Goal: Information Seeking & Learning: Learn about a topic

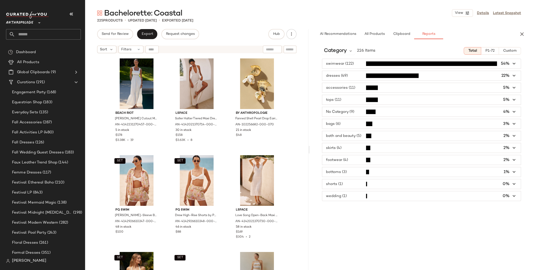
click at [30, 23] on span "Anthropologie" at bounding box center [19, 21] width 27 height 9
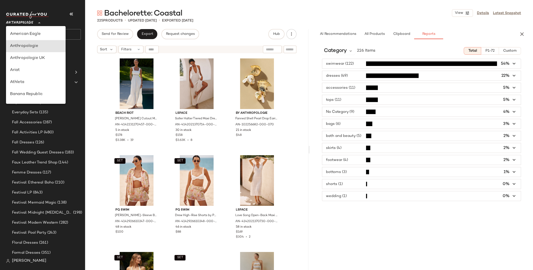
scroll to position [12, 0]
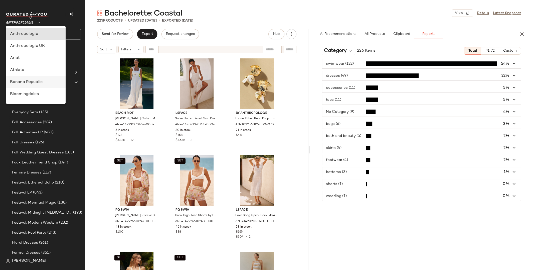
click at [32, 79] on div "Banana Republic" at bounding box center [36, 82] width 52 height 6
type input "**"
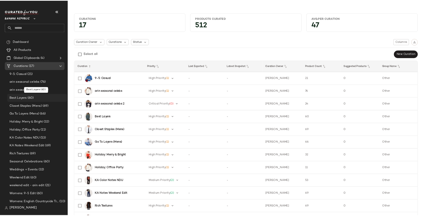
scroll to position [2, 0]
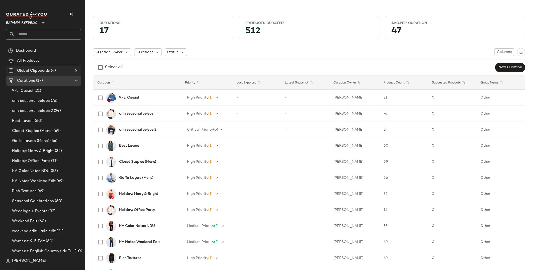
click at [49, 70] on span "Global Clipboards" at bounding box center [33, 71] width 33 height 6
click at [77, 70] on icon at bounding box center [76, 71] width 6 height 6
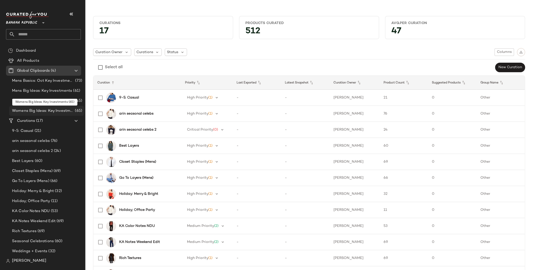
click at [41, 108] on span "Womens Big Ideas: Key Investments" at bounding box center [43, 111] width 62 height 6
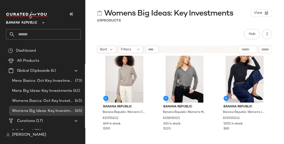
scroll to position [688, 0]
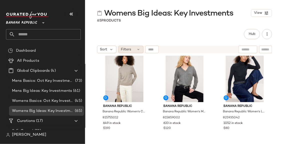
click at [138, 50] on icon at bounding box center [139, 49] width 4 height 4
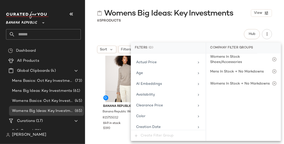
scroll to position [0, 0]
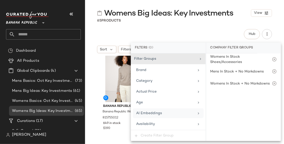
click at [197, 113] on icon at bounding box center [199, 113] width 4 height 4
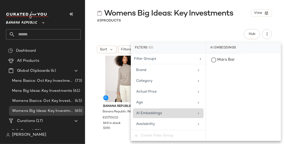
click at [197, 113] on icon at bounding box center [199, 113] width 4 height 4
click at [181, 34] on div "Hub" at bounding box center [184, 34] width 175 height 10
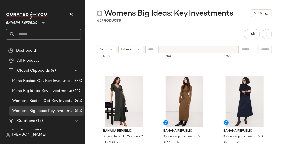
scroll to position [955, 0]
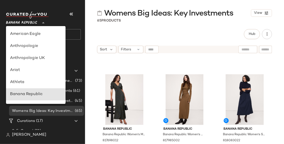
click at [28, 22] on span "Banana Republic" at bounding box center [21, 21] width 31 height 9
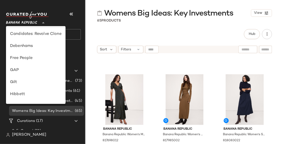
scroll to position [86, 0]
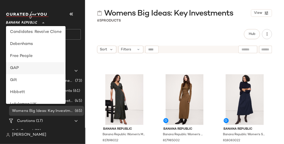
click at [17, 67] on div "GAP" at bounding box center [36, 68] width 52 height 6
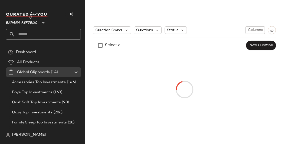
click at [41, 35] on input "text" at bounding box center [48, 34] width 66 height 11
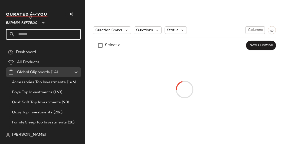
type input "**"
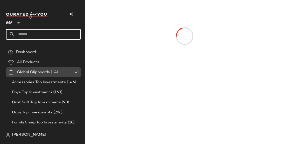
click at [76, 72] on icon at bounding box center [76, 72] width 6 height 6
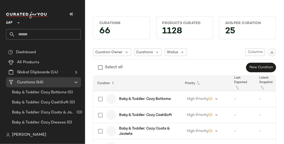
click at [55, 35] on input "text" at bounding box center [48, 34] width 66 height 11
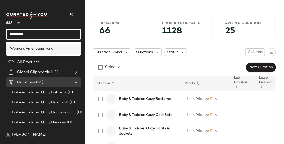
type input "*********"
click at [38, 49] on b "Americana" at bounding box center [35, 48] width 19 height 5
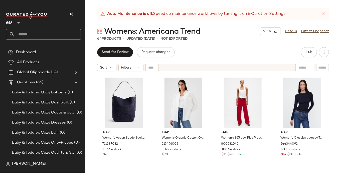
scroll to position [873, 0]
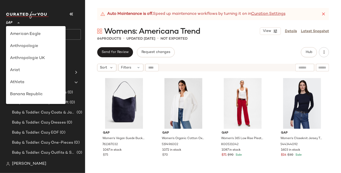
click at [13, 23] on div "GAP **" at bounding box center [10, 20] width 9 height 13
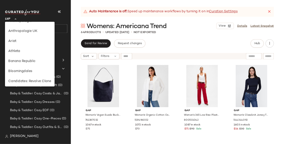
scroll to position [22, 0]
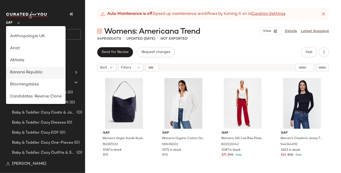
click at [22, 73] on div "Banana Republic" at bounding box center [36, 72] width 52 height 6
type input "**"
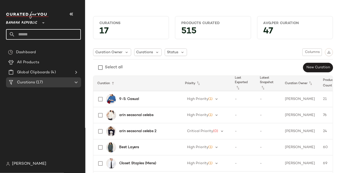
click at [19, 34] on input "text" at bounding box center [48, 34] width 66 height 11
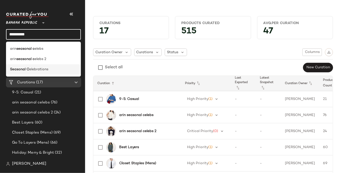
type input "**********"
click at [36, 69] on span "elebrations" at bounding box center [38, 69] width 19 height 5
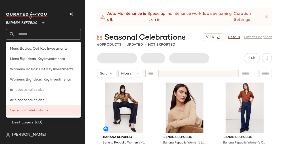
click at [93, 28] on div "Auto Maintenance is off. Speed up maintenance workflows by turning it on in Cur…" at bounding box center [184, 76] width 199 height 136
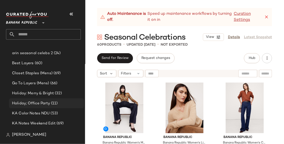
scroll to position [59, 0]
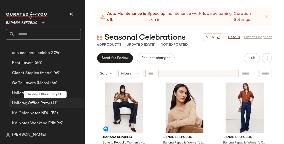
click at [38, 101] on span "Holiday; Office Party" at bounding box center [31, 103] width 38 height 6
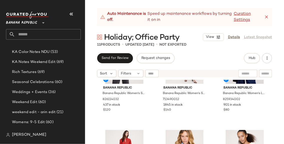
scroll to position [128, 0]
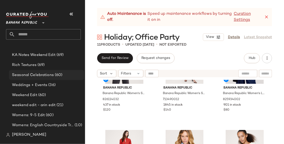
click at [45, 73] on span "Seasonal Celebrations" at bounding box center [33, 75] width 42 height 6
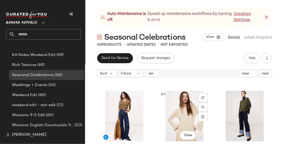
scroll to position [289, 0]
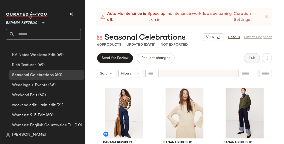
click at [256, 61] on button "Hub" at bounding box center [252, 58] width 16 height 10
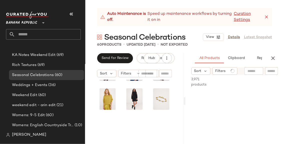
scroll to position [262, 0]
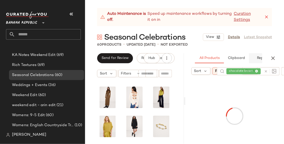
click at [262, 58] on span "Reports" at bounding box center [263, 58] width 13 height 4
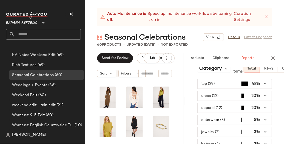
scroll to position [0, 0]
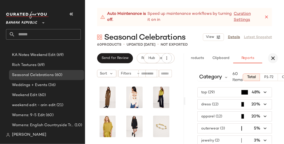
click at [274, 58] on icon "button" at bounding box center [273, 58] width 6 height 6
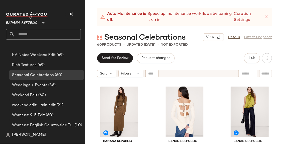
scroll to position [290, 0]
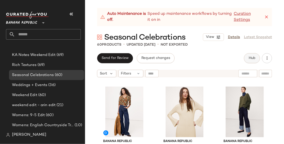
click at [254, 58] on span "Hub" at bounding box center [252, 58] width 7 height 4
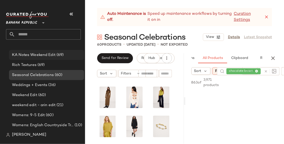
scroll to position [0, 0]
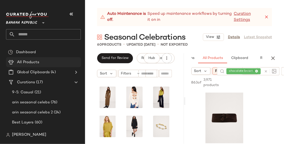
click at [29, 63] on span "All Products" at bounding box center [28, 62] width 22 height 6
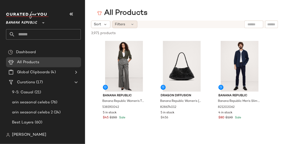
click at [124, 25] on span "Filters" at bounding box center [120, 24] width 10 height 5
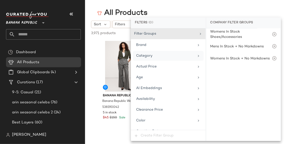
click at [149, 56] on span "Category" at bounding box center [144, 56] width 16 height 4
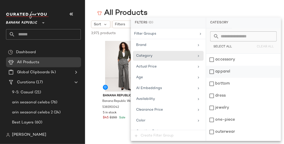
click at [212, 71] on div "apparel" at bounding box center [243, 72] width 75 height 12
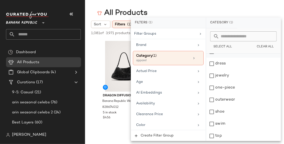
scroll to position [45, 0]
click at [211, 74] on div "one-piece" at bounding box center [243, 75] width 75 height 12
click at [197, 44] on icon at bounding box center [199, 45] width 4 height 4
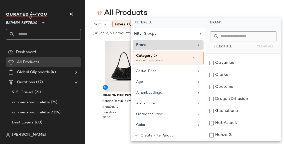
click at [197, 46] on icon at bounding box center [199, 45] width 4 height 4
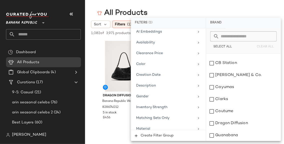
scroll to position [62, 0]
click at [153, 86] on span "Description" at bounding box center [146, 85] width 20 height 4
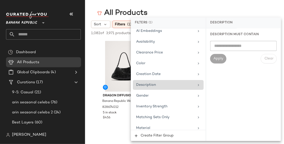
click at [197, 83] on icon at bounding box center [199, 85] width 4 height 4
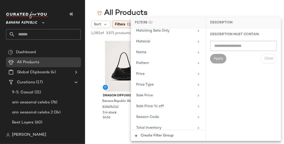
scroll to position [152, 0]
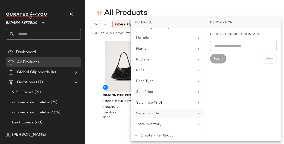
click at [197, 113] on icon at bounding box center [199, 113] width 4 height 4
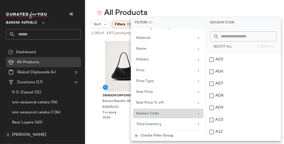
click at [198, 113] on icon at bounding box center [199, 113] width 4 height 4
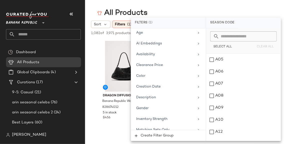
scroll to position [0, 0]
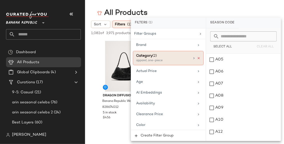
click at [197, 57] on icon at bounding box center [199, 58] width 4 height 4
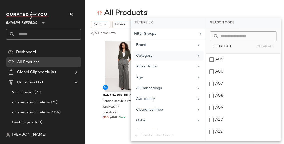
click at [188, 7] on main "All Products Sort Filters 3,971 products • 0 selected Deselect All Banana Repub…" at bounding box center [142, 72] width 284 height 144
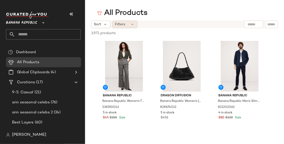
click at [128, 26] on div "Filters" at bounding box center [124, 25] width 25 height 8
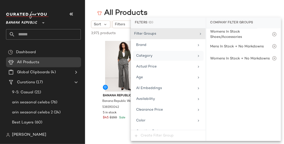
click at [150, 56] on span "Category" at bounding box center [144, 56] width 16 height 4
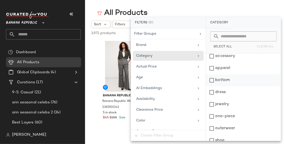
scroll to position [4, 0]
click at [211, 93] on div "dress" at bounding box center [243, 92] width 75 height 12
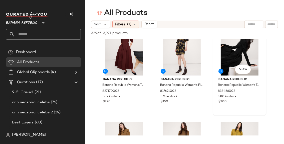
scroll to position [0, 0]
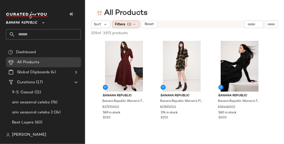
click at [121, 24] on span "Filters" at bounding box center [120, 24] width 10 height 5
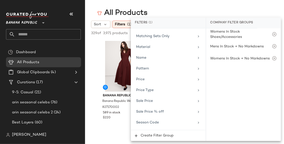
scroll to position [152, 0]
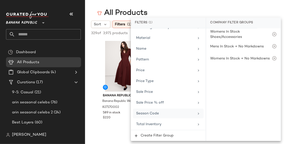
click at [148, 114] on span "Season Code" at bounding box center [147, 113] width 23 height 4
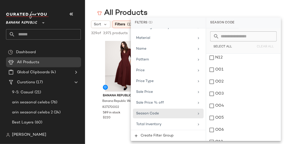
scroll to position [795, 0]
click at [211, 71] on div "O01" at bounding box center [243, 70] width 75 height 12
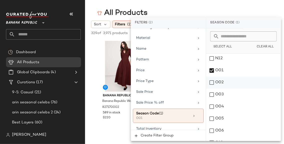
click at [211, 84] on div "O02" at bounding box center [243, 82] width 75 height 12
click at [211, 98] on div "O03" at bounding box center [243, 94] width 75 height 12
click at [210, 107] on div "O04" at bounding box center [243, 106] width 75 height 12
click at [211, 116] on div "O05" at bounding box center [243, 118] width 75 height 12
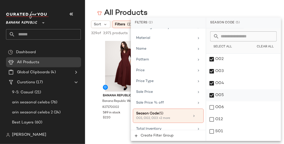
scroll to position [819, 0]
click at [210, 105] on div "O06" at bounding box center [243, 107] width 75 height 12
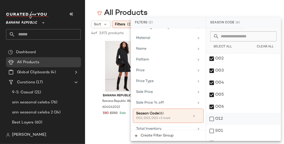
click at [210, 118] on div "O12" at bounding box center [243, 119] width 75 height 12
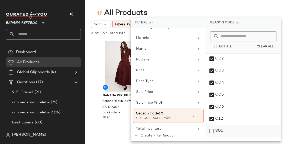
click at [212, 130] on div "S01" at bounding box center [243, 131] width 75 height 12
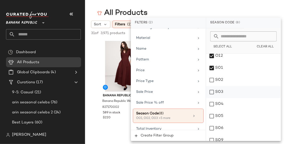
scroll to position [881, 0]
click at [214, 81] on div "S02" at bounding box center [243, 81] width 75 height 12
click at [213, 91] on div "S03" at bounding box center [243, 93] width 75 height 12
click at [213, 105] on div "S04" at bounding box center [243, 105] width 75 height 12
click at [211, 116] on div "S05" at bounding box center [243, 117] width 75 height 12
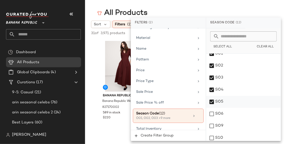
scroll to position [900, 0]
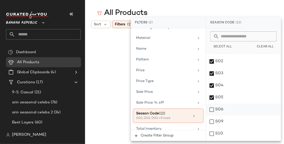
click at [211, 111] on div "S06" at bounding box center [243, 109] width 75 height 12
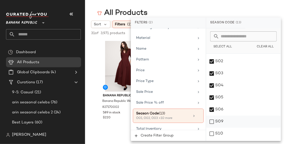
click at [211, 122] on div "S09" at bounding box center [243, 122] width 75 height 12
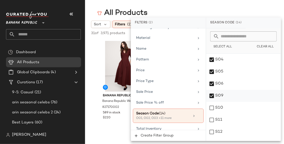
scroll to position [928, 0]
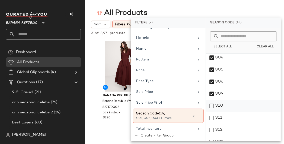
click at [212, 105] on div "S10" at bounding box center [243, 106] width 75 height 12
click at [213, 120] on div "S11" at bounding box center [243, 118] width 75 height 12
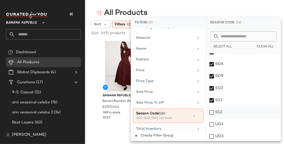
scroll to position [947, 0]
click at [212, 110] on div "S12" at bounding box center [243, 111] width 75 height 12
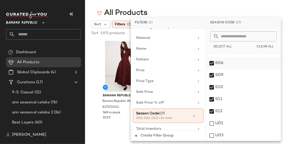
scroll to position [948, 0]
click at [187, 8] on div "All Products" at bounding box center [184, 13] width 199 height 10
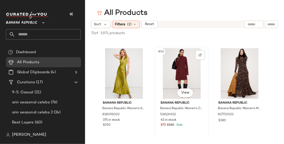
scroll to position [765, 0]
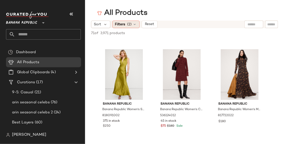
click at [132, 25] on div "Filters (2)" at bounding box center [125, 25] width 27 height 8
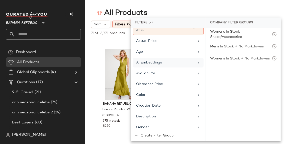
scroll to position [34, 0]
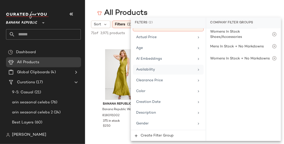
click at [197, 70] on icon at bounding box center [199, 70] width 4 height 4
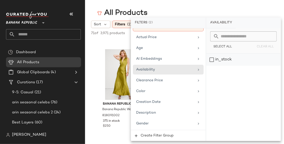
click at [213, 59] on div "in_stock" at bounding box center [243, 60] width 75 height 12
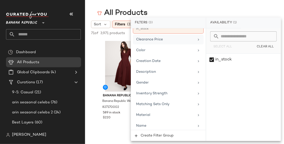
scroll to position [80, 0]
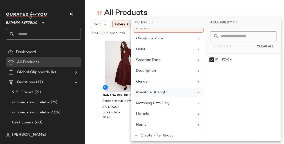
click at [197, 92] on icon at bounding box center [199, 92] width 4 height 4
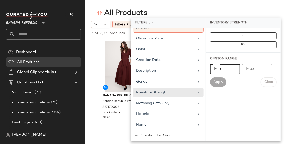
click at [226, 70] on input "Min" at bounding box center [225, 69] width 30 height 10
type input "***"
click at [219, 82] on span "Apply" at bounding box center [218, 82] width 10 height 4
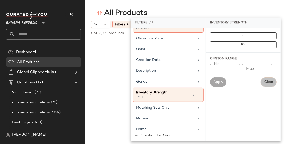
click at [265, 82] on span "Clear" at bounding box center [269, 82] width 9 height 4
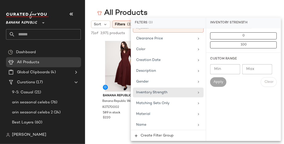
click at [215, 6] on main "All Products Sort Filters (3) Reset 71 of 3,971 products • 0 selected Deselect …" at bounding box center [142, 72] width 284 height 144
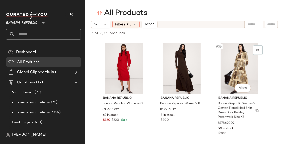
scroll to position [1061, 0]
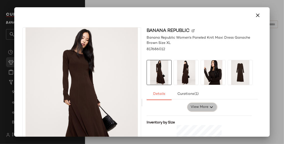
click at [198, 106] on span "View More" at bounding box center [199, 107] width 18 height 6
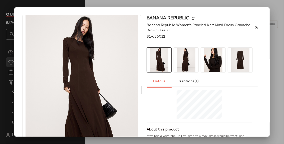
scroll to position [0, 0]
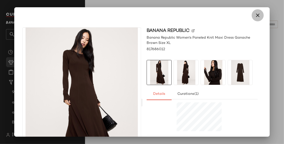
click at [256, 15] on icon "button" at bounding box center [258, 15] width 6 height 6
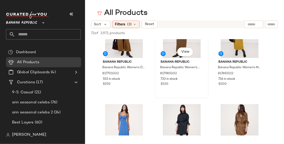
scroll to position [142, 0]
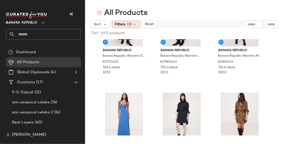
click at [133, 22] on div "Filters (3)" at bounding box center [125, 25] width 27 height 8
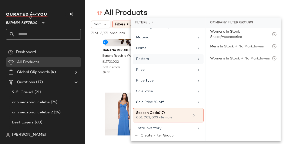
scroll to position [161, 0]
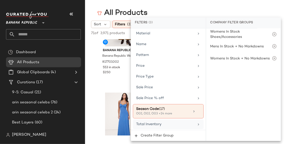
click at [197, 123] on icon at bounding box center [199, 124] width 4 height 4
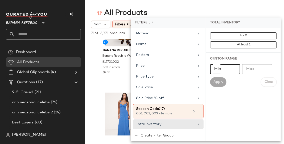
click at [221, 70] on input "Min" at bounding box center [225, 69] width 30 height 10
type input "***"
click at [218, 83] on span "Apply" at bounding box center [218, 82] width 10 height 4
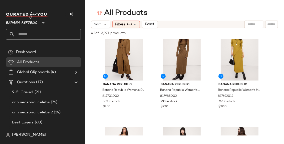
scroll to position [0, 0]
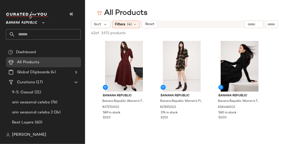
click at [30, 32] on input "text" at bounding box center [48, 34] width 66 height 11
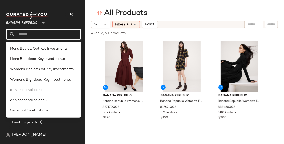
click at [30, 33] on input "text" at bounding box center [48, 34] width 66 height 11
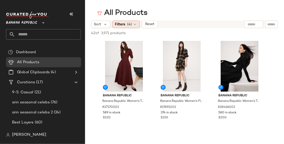
click at [127, 25] on div "Filters (4)" at bounding box center [126, 25] width 28 height 8
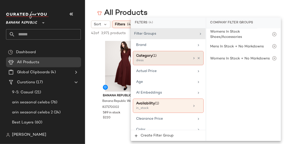
click at [192, 58] on icon at bounding box center [194, 58] width 4 height 4
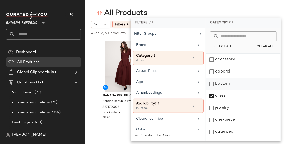
click at [213, 83] on div "bottom" at bounding box center [243, 84] width 75 height 12
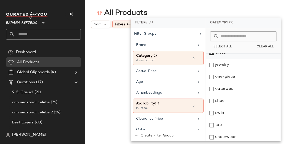
scroll to position [45, 0]
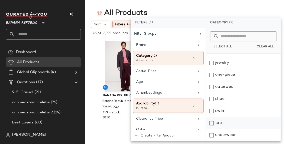
click at [213, 122] on div "top" at bounding box center [243, 123] width 75 height 12
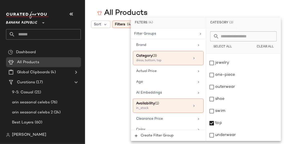
click at [254, 10] on div "All Products" at bounding box center [184, 13] width 199 height 10
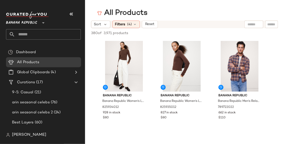
click at [249, 25] on input "text" at bounding box center [254, 24] width 13 height 5
type input "**********"
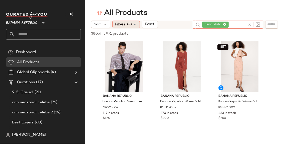
click at [132, 24] on div "Filters (4)" at bounding box center [126, 25] width 28 height 8
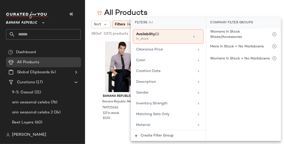
scroll to position [70, 0]
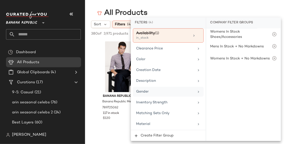
click at [197, 90] on icon at bounding box center [199, 92] width 4 height 4
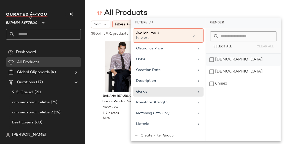
click at [213, 60] on div "[DEMOGRAPHIC_DATA]" at bounding box center [243, 60] width 75 height 12
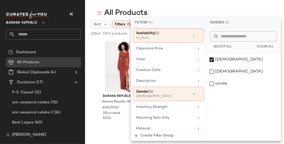
click at [236, 8] on main "All Products Sort Filters (5) Reset dinner date 219 of 3,971 products • 0 selec…" at bounding box center [142, 72] width 284 height 144
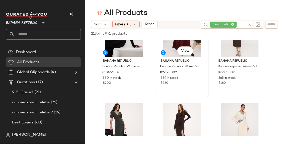
scroll to position [0, 0]
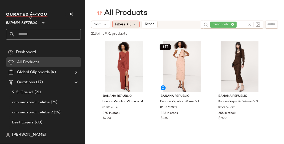
click at [123, 23] on span "Filters" at bounding box center [120, 24] width 10 height 5
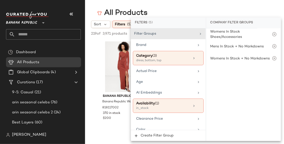
click at [181, 7] on main "All Products Sort Filters (5) Reset dinner date 219 of 3,971 products • 0 selec…" at bounding box center [142, 72] width 284 height 144
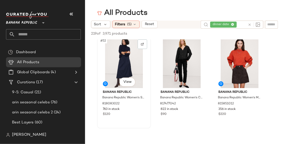
scroll to position [1658, 0]
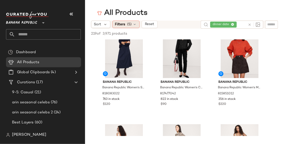
click at [128, 25] on span "(5)" at bounding box center [130, 24] width 5 height 5
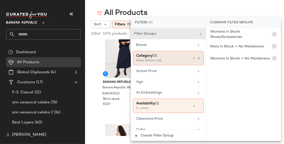
click at [192, 59] on icon at bounding box center [194, 58] width 4 height 4
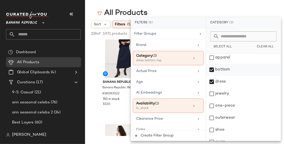
scroll to position [17, 0]
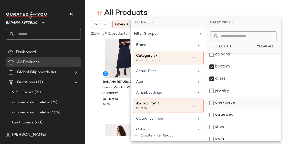
click at [212, 103] on div "one-piece" at bounding box center [243, 103] width 75 height 12
click at [212, 115] on div "outerwear" at bounding box center [243, 115] width 75 height 12
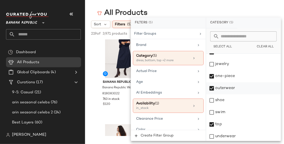
scroll to position [45, 0]
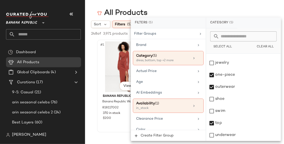
click at [97, 42] on div "#1 View Banana Republic Banana Republic Women's Matte Jersey Ruched Maxi Dress …" at bounding box center [124, 86] width 54 height 93
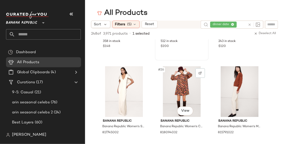
scroll to position [750, 0]
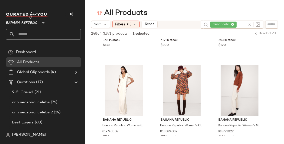
click at [250, 25] on icon at bounding box center [250, 25] width 4 height 4
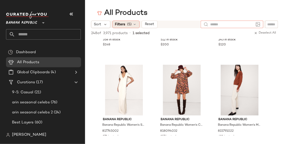
click at [136, 24] on icon at bounding box center [135, 24] width 4 height 4
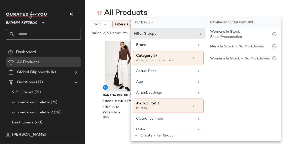
click at [196, 9] on div "All Products" at bounding box center [184, 13] width 199 height 10
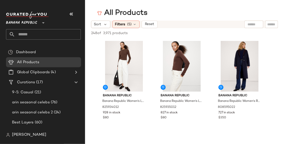
click at [248, 26] on input "text" at bounding box center [254, 24] width 13 height 5
type input "*"
type input "****"
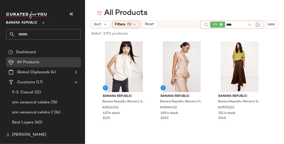
type input "*****"
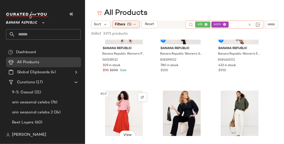
scroll to position [1210, 0]
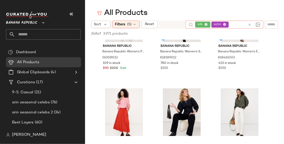
click at [236, 25] on input "text" at bounding box center [238, 24] width 16 height 5
type input "*****"
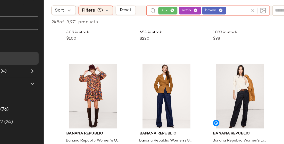
scroll to position [2514, 0]
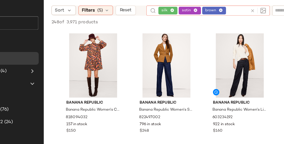
click at [186, 24] on icon at bounding box center [186, 24] width 3 height 3
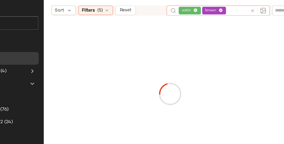
click at [205, 24] on icon at bounding box center [204, 24] width 3 height 3
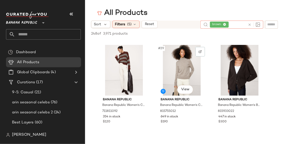
scroll to position [870, 0]
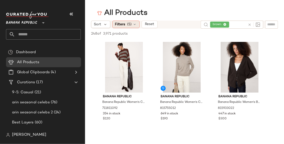
click at [135, 25] on icon at bounding box center [135, 24] width 4 height 4
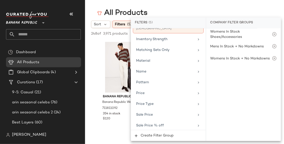
scroll to position [170, 0]
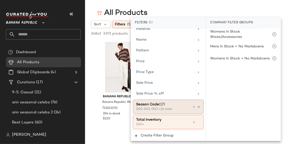
click at [192, 105] on icon at bounding box center [194, 107] width 4 height 4
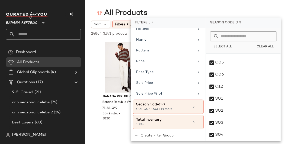
scroll to position [844, 0]
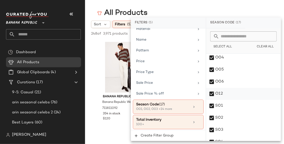
click at [212, 93] on div "O12" at bounding box center [243, 94] width 75 height 12
click at [212, 81] on div "O06" at bounding box center [243, 82] width 75 height 12
click at [212, 69] on div "O05" at bounding box center [243, 70] width 75 height 12
click at [212, 58] on div "O04" at bounding box center [243, 58] width 75 height 12
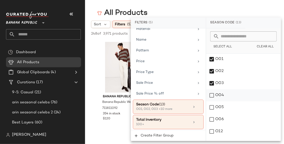
scroll to position [806, 0]
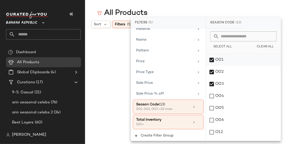
click at [211, 59] on div "O01" at bounding box center [243, 60] width 75 height 12
click at [211, 71] on div "O02" at bounding box center [243, 72] width 75 height 12
click at [212, 83] on div "O03" at bounding box center [243, 84] width 75 height 12
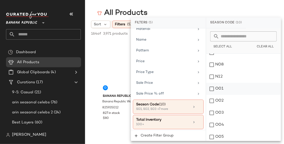
scroll to position [772, 0]
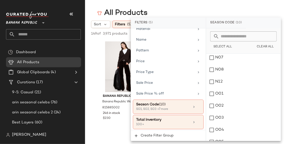
click at [213, 9] on div "All Products" at bounding box center [184, 13] width 199 height 10
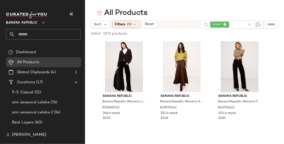
click at [226, 24] on icon at bounding box center [225, 24] width 3 height 3
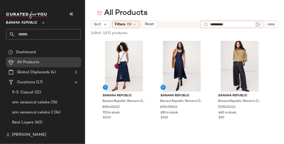
type input "**********"
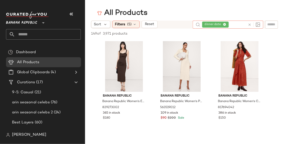
scroll to position [0, 0]
click at [135, 25] on icon at bounding box center [135, 24] width 4 height 4
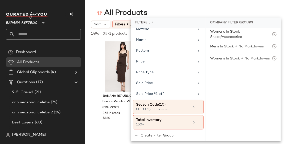
scroll to position [170, 0]
click at [150, 72] on span "Price Type" at bounding box center [145, 72] width 18 height 4
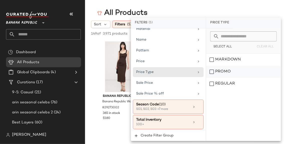
click at [211, 69] on div "PROMO" at bounding box center [243, 72] width 75 height 12
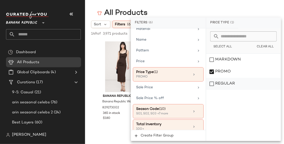
click at [214, 83] on div "REGULAR" at bounding box center [243, 84] width 75 height 12
click at [108, 4] on main "All Products Sort Filters (6) Reset dinner date 146 of 3,971 products • 0 selec…" at bounding box center [142, 72] width 284 height 144
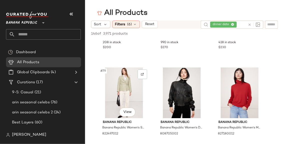
scroll to position [2507, 0]
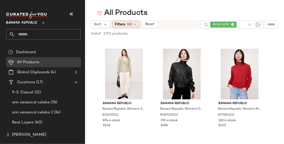
click at [136, 24] on icon at bounding box center [135, 24] width 4 height 4
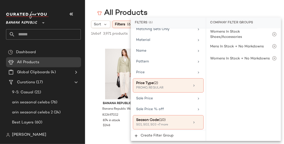
scroll to position [174, 0]
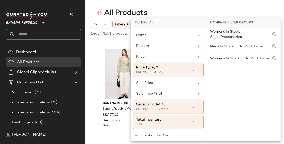
click at [267, 7] on main "All Products Sort Filters (6) Reset dinner date 146 of 3,971 products • 0 selec…" at bounding box center [142, 72] width 284 height 144
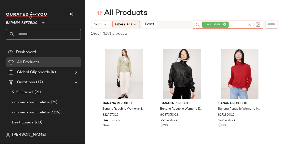
click at [250, 24] on icon at bounding box center [250, 25] width 4 height 4
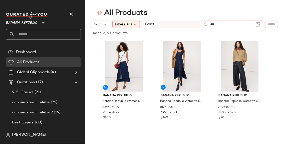
type input "****"
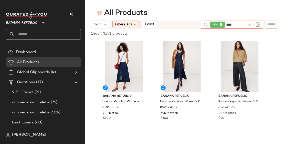
type input "*****"
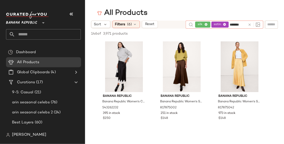
type input "********"
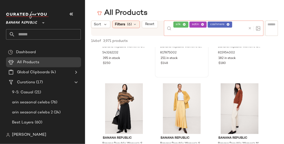
scroll to position [64, 0]
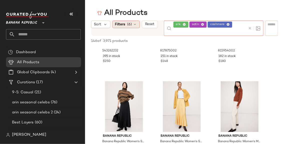
click at [136, 22] on div "Filters (6)" at bounding box center [126, 25] width 28 height 8
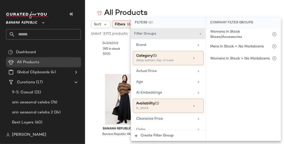
click at [256, 6] on main "All Products Sort Filters (6) Reset silk satin cashmere 146 of 3,971 products •…" at bounding box center [142, 72] width 284 height 144
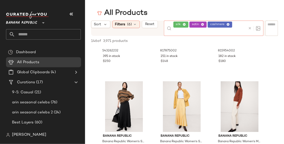
click at [250, 25] on div at bounding box center [253, 28] width 15 height 15
click at [133, 22] on div "Filters (6)" at bounding box center [126, 25] width 28 height 8
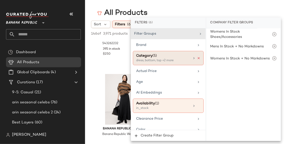
click at [197, 59] on icon at bounding box center [199, 58] width 4 height 4
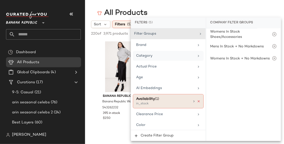
click at [198, 101] on icon at bounding box center [199, 101] width 4 height 4
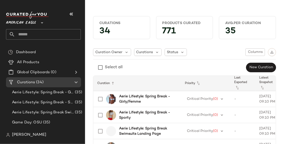
click at [30, 22] on span "American Eagle" at bounding box center [21, 21] width 30 height 9
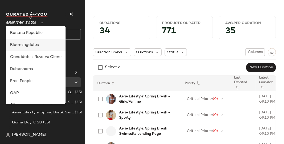
scroll to position [53, 0]
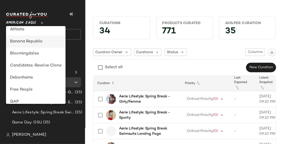
click at [29, 42] on div "Banana Republic" at bounding box center [36, 42] width 52 height 6
type input "**"
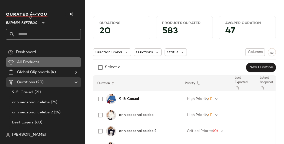
click at [30, 62] on span "All Products" at bounding box center [28, 62] width 22 height 6
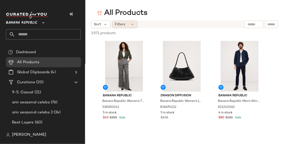
click at [134, 25] on icon at bounding box center [133, 24] width 4 height 4
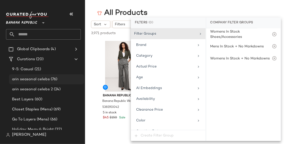
scroll to position [8, 0]
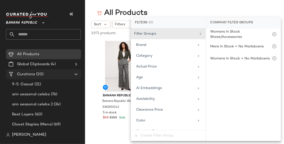
click at [30, 73] on span "Curations" at bounding box center [26, 74] width 18 height 6
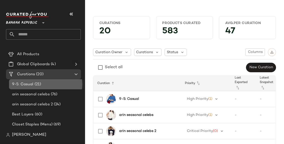
click at [25, 84] on span "9-5: Casual" at bounding box center [23, 84] width 22 height 6
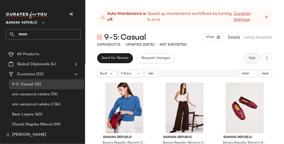
click at [256, 59] on span "Hub" at bounding box center [252, 58] width 7 height 4
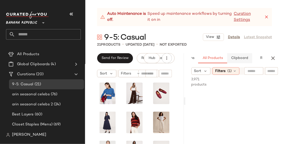
scroll to position [0, 37]
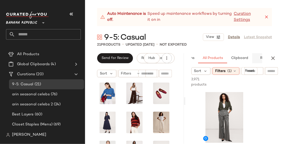
click at [261, 58] on button "Reports" at bounding box center [267, 58] width 29 height 10
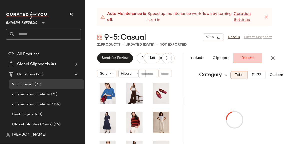
scroll to position [0, 56]
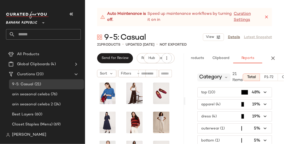
click at [223, 73] on div "Category" at bounding box center [214, 77] width 33 height 8
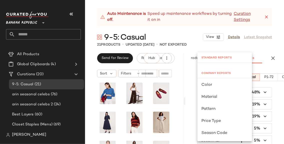
scroll to position [0, 0]
